Goal: Find contact information: Find contact information

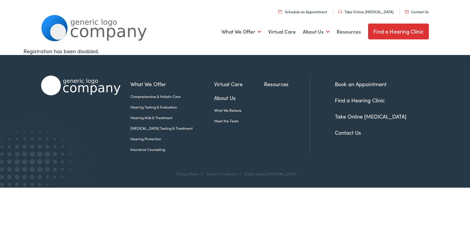
click at [350, 133] on link "Contact Us" at bounding box center [348, 132] width 26 height 7
